Goal: Task Accomplishment & Management: Manage account settings

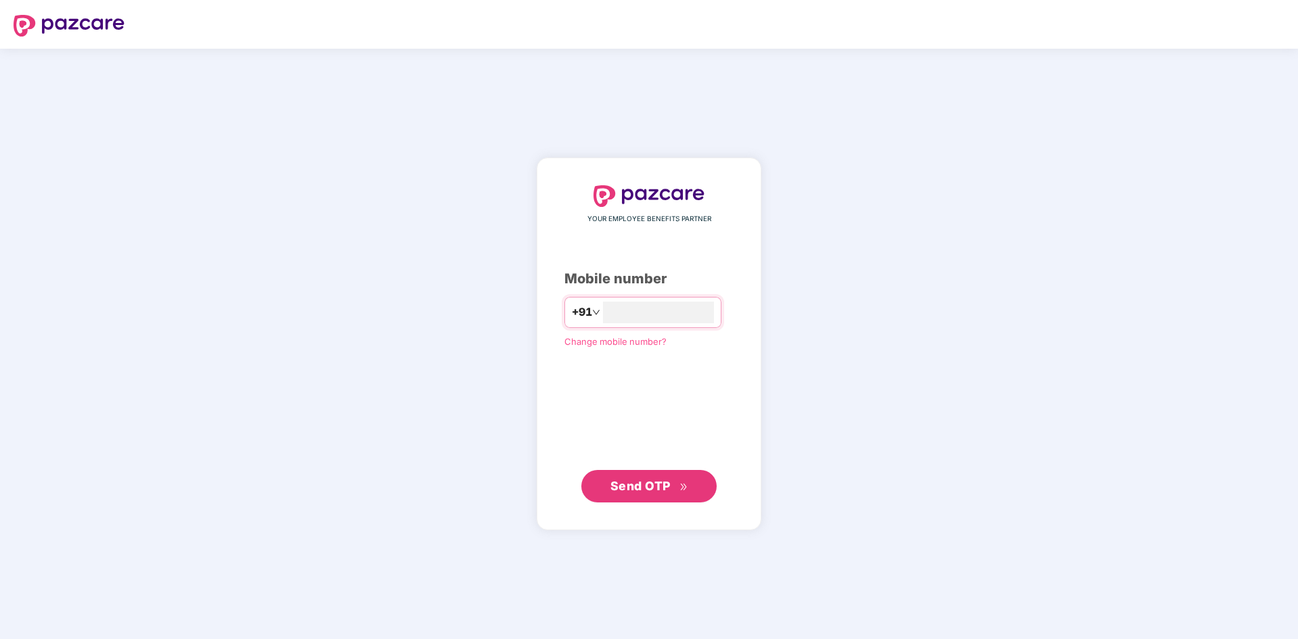
type input "**********"
click at [632, 480] on span "Send OTP" at bounding box center [640, 485] width 60 height 14
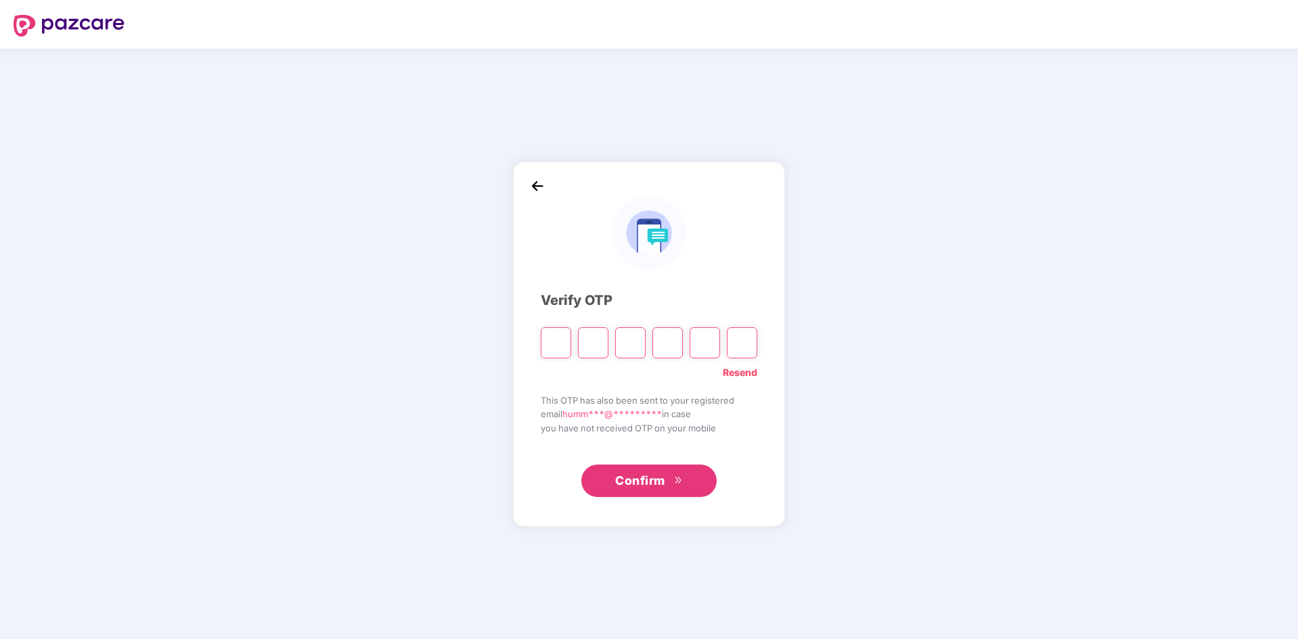
type input "*"
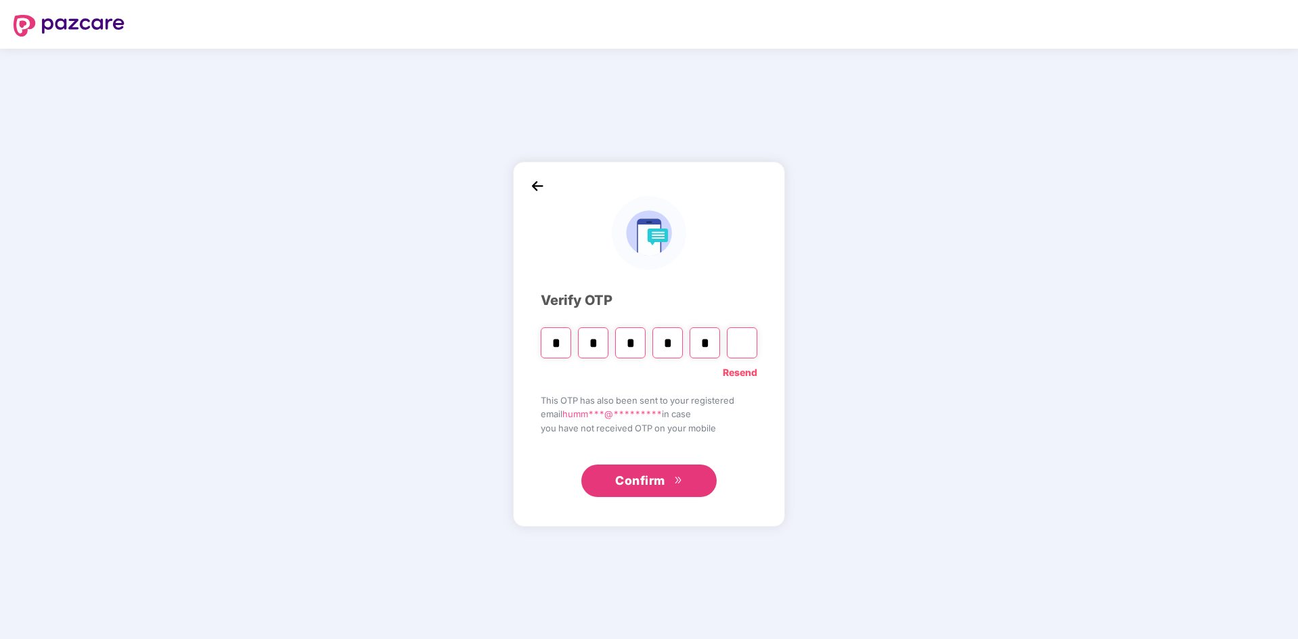
type input "*"
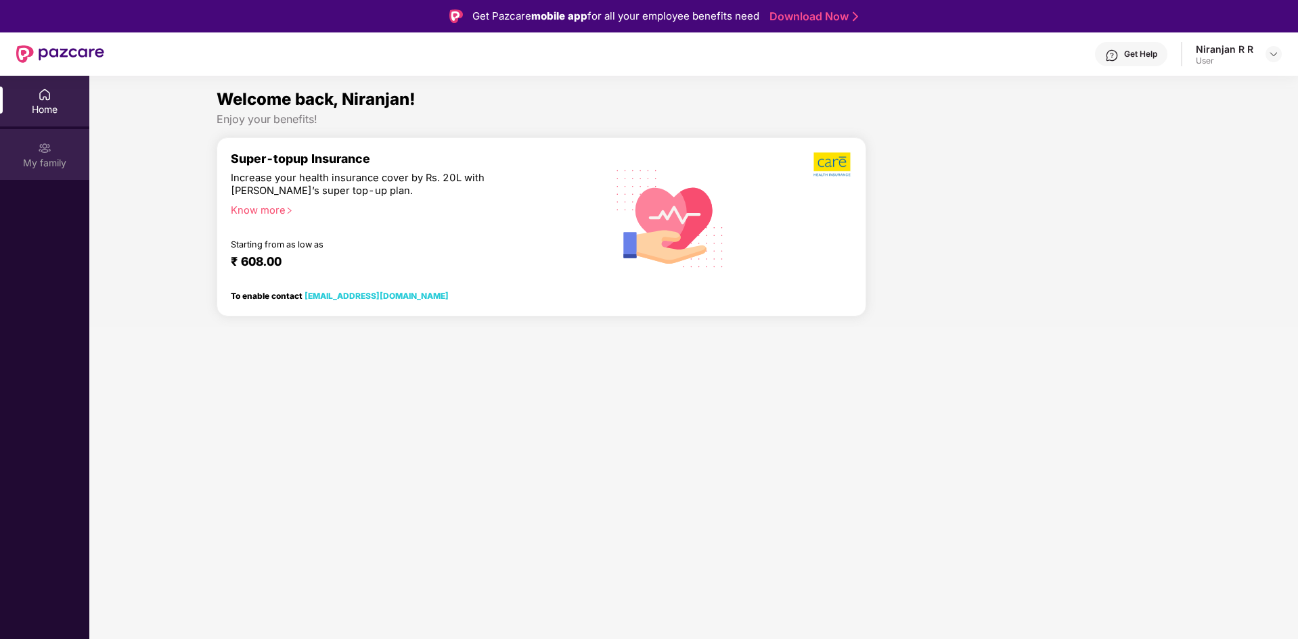
click at [62, 156] on div "My family" at bounding box center [44, 163] width 89 height 14
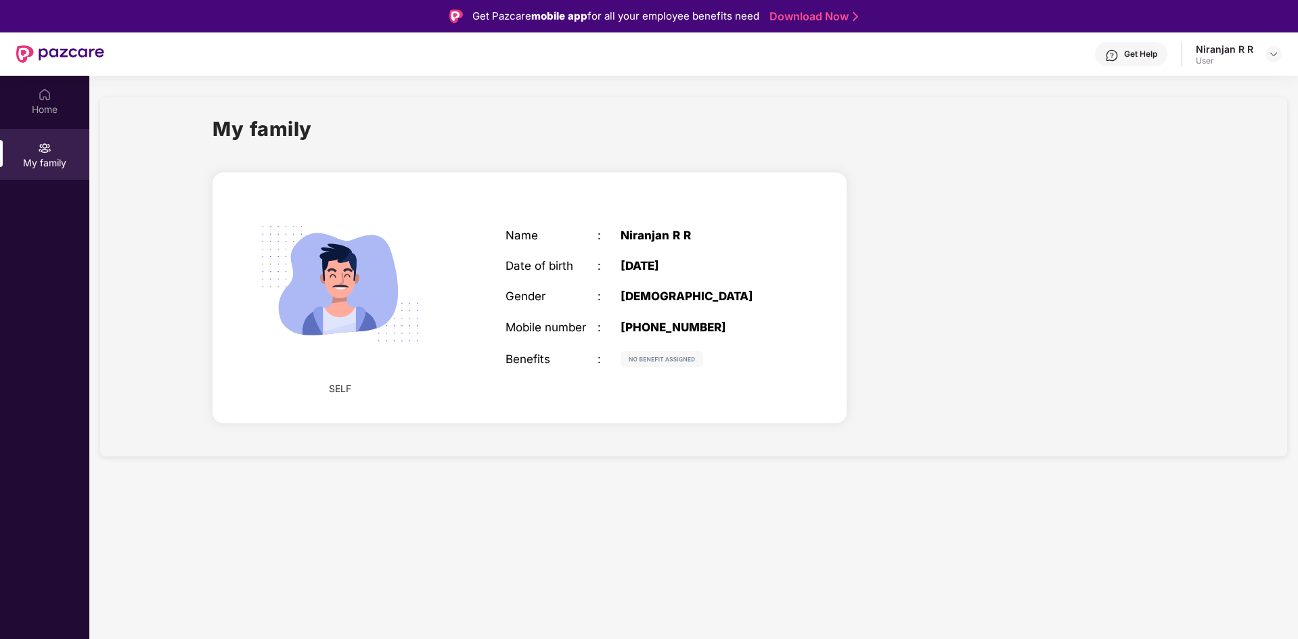
click at [28, 156] on div "My family" at bounding box center [44, 163] width 89 height 14
click at [668, 359] on img at bounding box center [662, 359] width 83 height 16
click at [78, 103] on div "Home" at bounding box center [44, 110] width 89 height 14
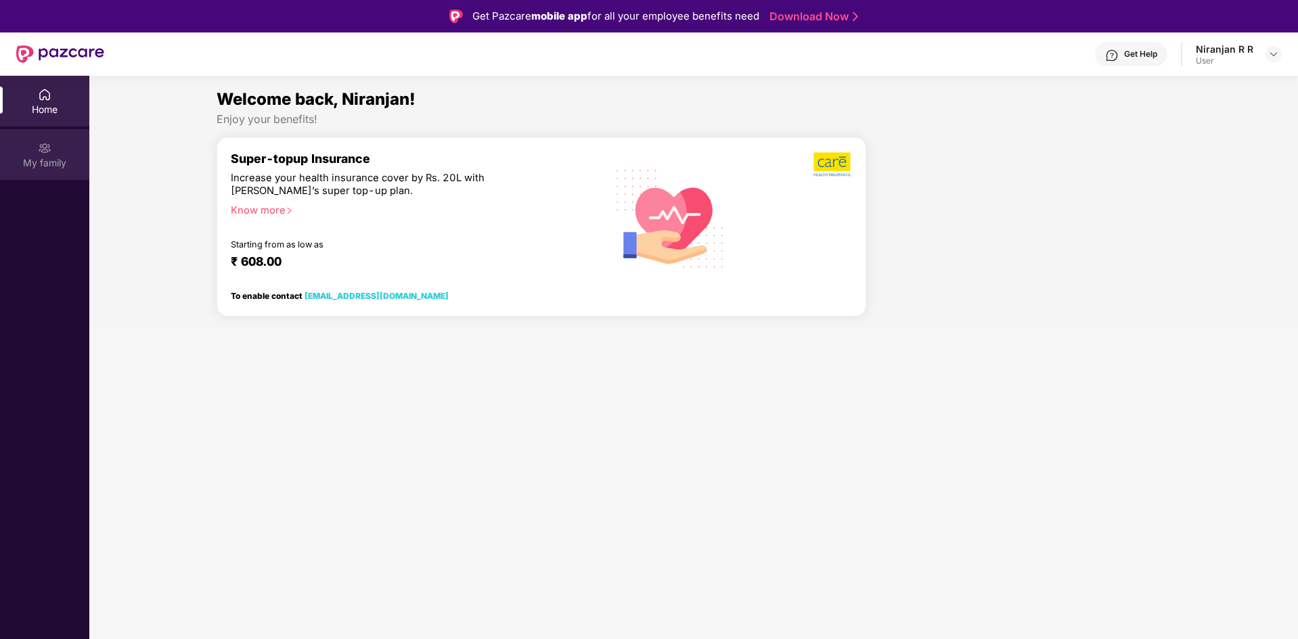
click at [59, 157] on div "My family" at bounding box center [44, 163] width 89 height 14
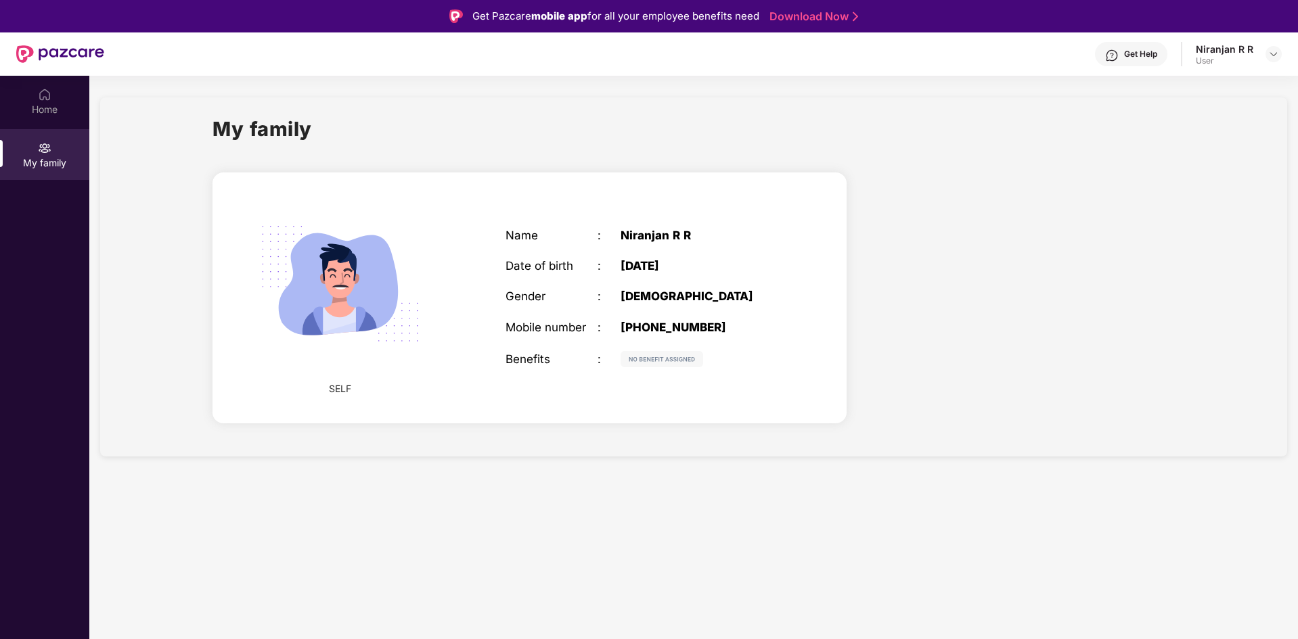
click at [1265, 62] on div at bounding box center [1273, 54] width 16 height 16
click at [1278, 58] on img at bounding box center [1273, 54] width 11 height 11
click at [1156, 87] on div "Logout" at bounding box center [1210, 86] width 176 height 26
